Goal: Information Seeking & Learning: Learn about a topic

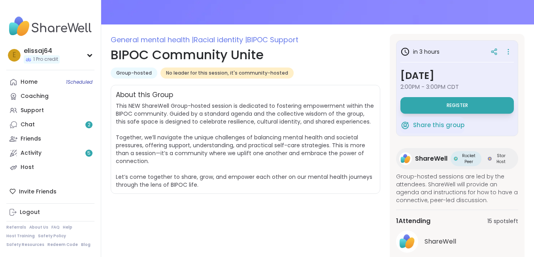
scroll to position [119, 0]
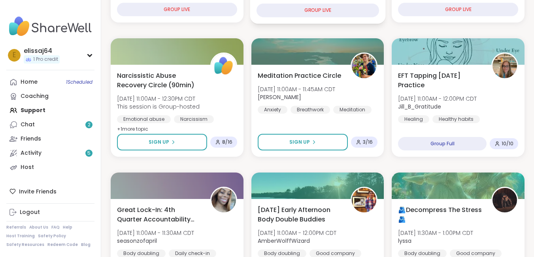
scroll to position [79, 0]
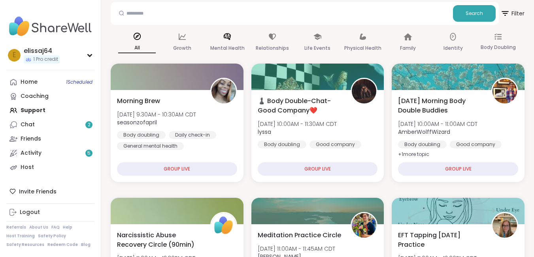
drag, startPoint x: 231, startPoint y: 46, endPoint x: 252, endPoint y: 55, distance: 23.7
click at [231, 46] on p "Mental Health" at bounding box center [227, 48] width 34 height 9
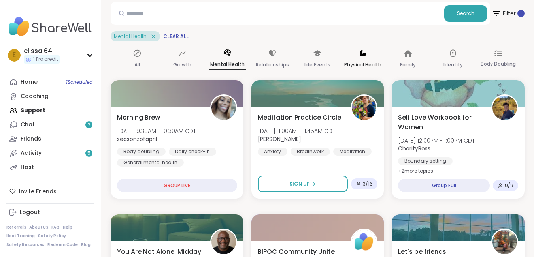
click at [355, 58] on div "Physical Health" at bounding box center [363, 59] width 38 height 29
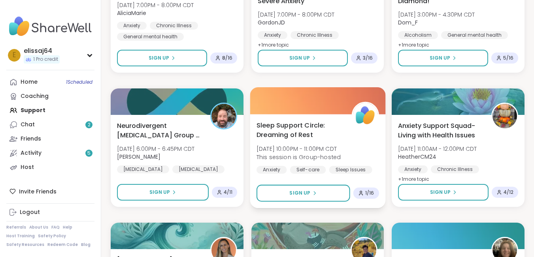
scroll to position [475, 0]
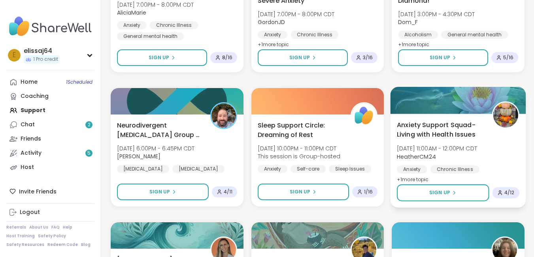
click at [454, 130] on span "Anxiety Support Squad- Living with Health Issues" at bounding box center [440, 129] width 86 height 19
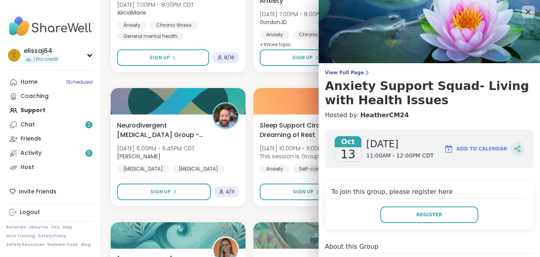
click at [514, 147] on icon at bounding box center [517, 149] width 7 height 7
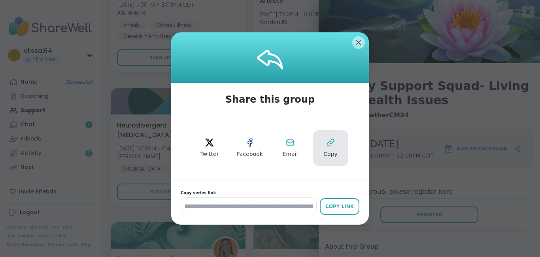
click at [320, 147] on button "Copy" at bounding box center [331, 149] width 36 height 36
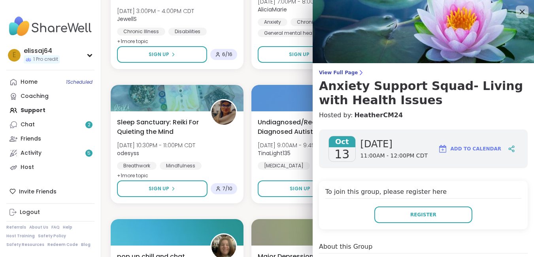
scroll to position [198, 0]
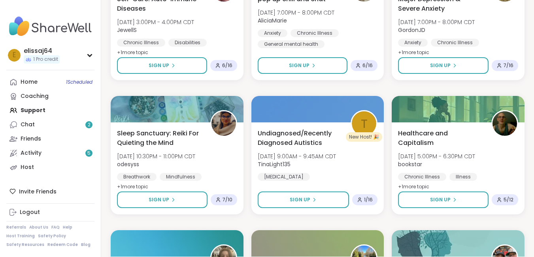
click at [99, 39] on nav "e elissaj64 1 Pro credit Profile Membership Settings Help Home 1 Scheduled Coac…" at bounding box center [50, 128] width 101 height 257
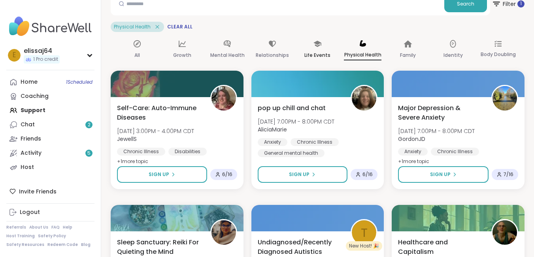
scroll to position [0, 0]
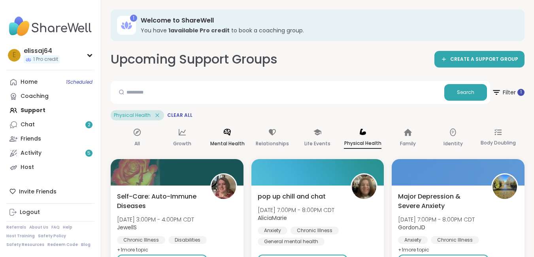
drag, startPoint x: 232, startPoint y: 141, endPoint x: 239, endPoint y: 144, distance: 7.5
click at [233, 142] on p "Mental Health" at bounding box center [227, 143] width 34 height 9
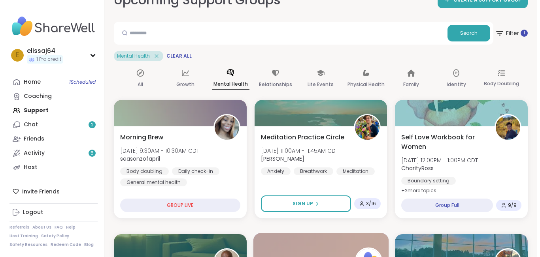
scroll to position [198, 0]
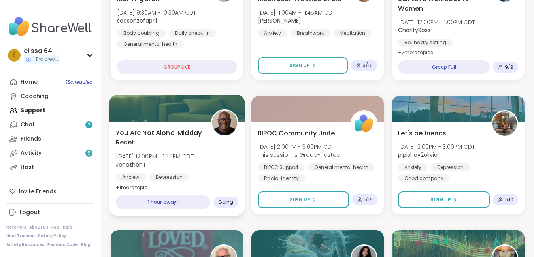
click at [153, 153] on span "[DATE] 12:00PM - 1:30PM CDT" at bounding box center [155, 157] width 78 height 8
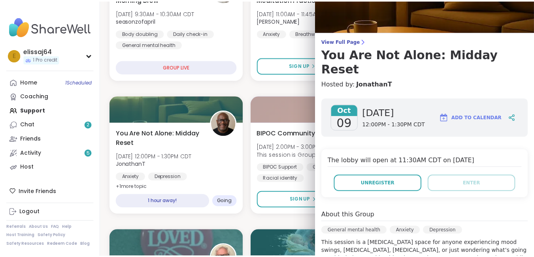
scroll to position [119, 0]
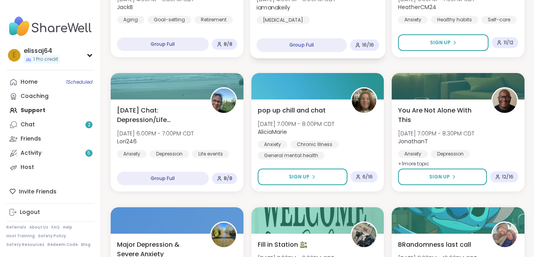
scroll to position [514, 0]
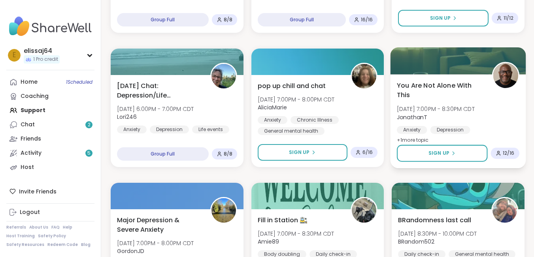
click at [448, 83] on span "You Are Not Alone With This" at bounding box center [440, 90] width 86 height 19
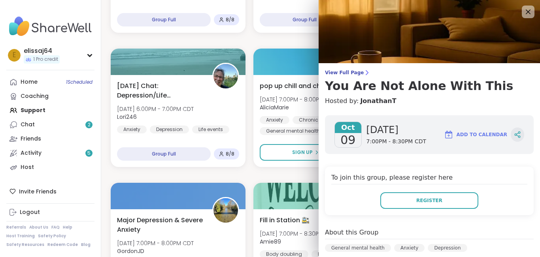
click at [514, 131] on icon at bounding box center [517, 134] width 7 height 7
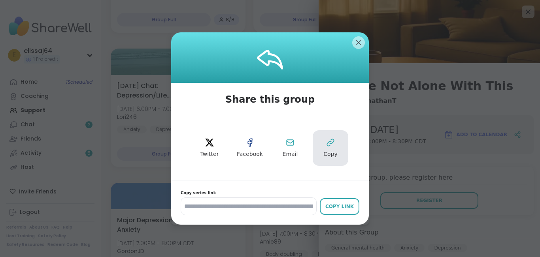
click at [327, 146] on icon at bounding box center [330, 143] width 7 height 7
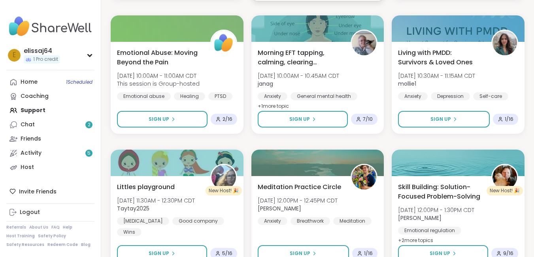
scroll to position [949, 0]
